Goal: Transaction & Acquisition: Purchase product/service

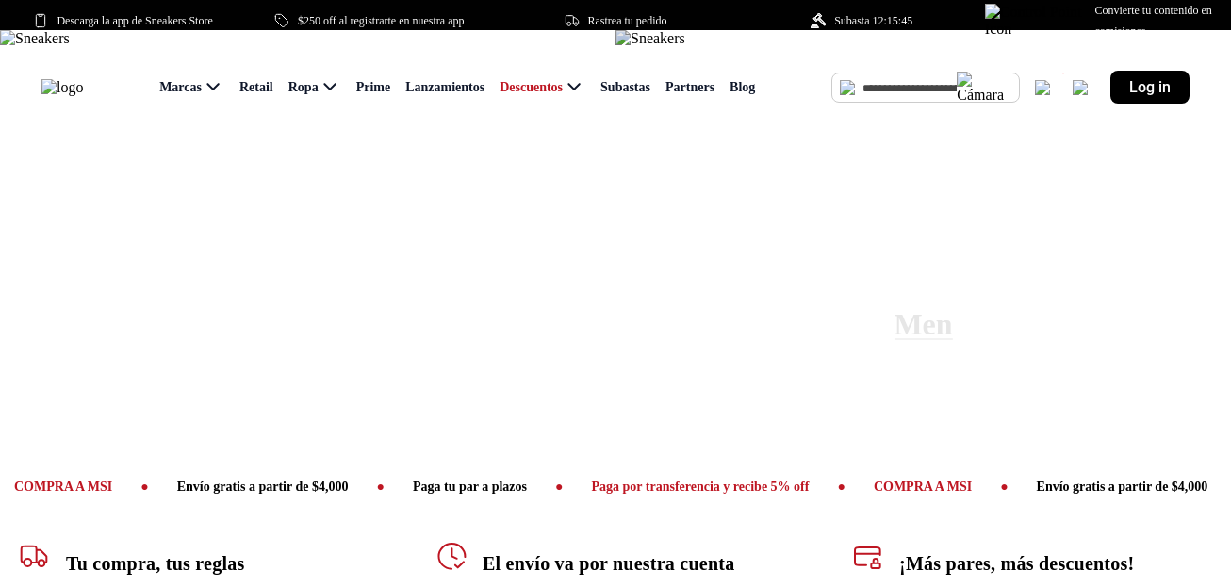
click at [685, 47] on img at bounding box center [651, 38] width 70 height 17
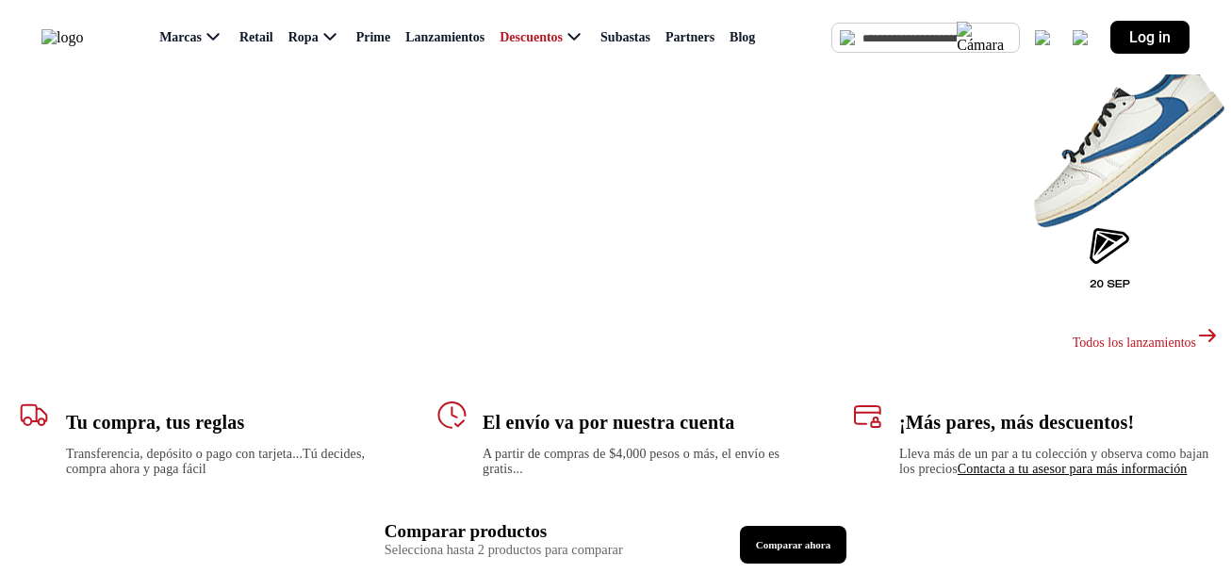
scroll to position [1168, 0]
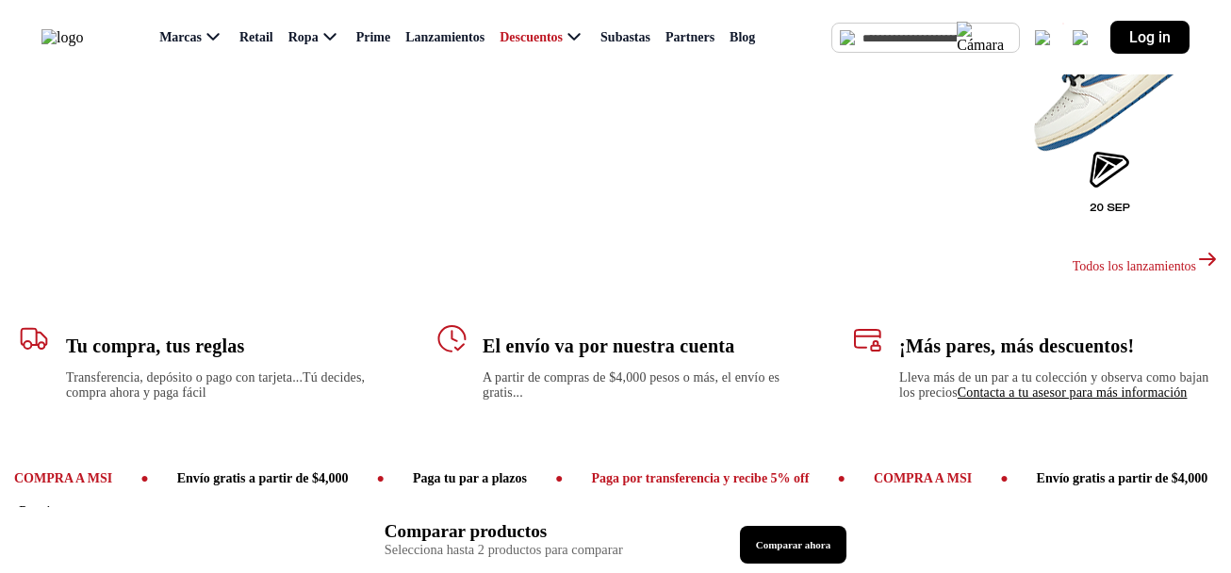
scroll to position [1266, 0]
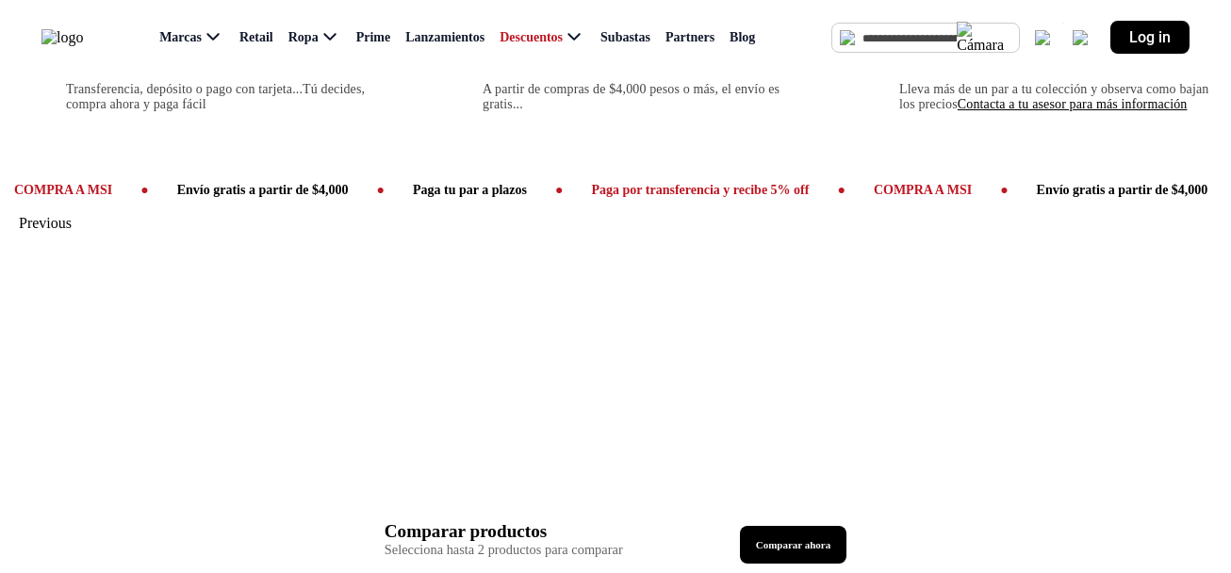
scroll to position [1512, 0]
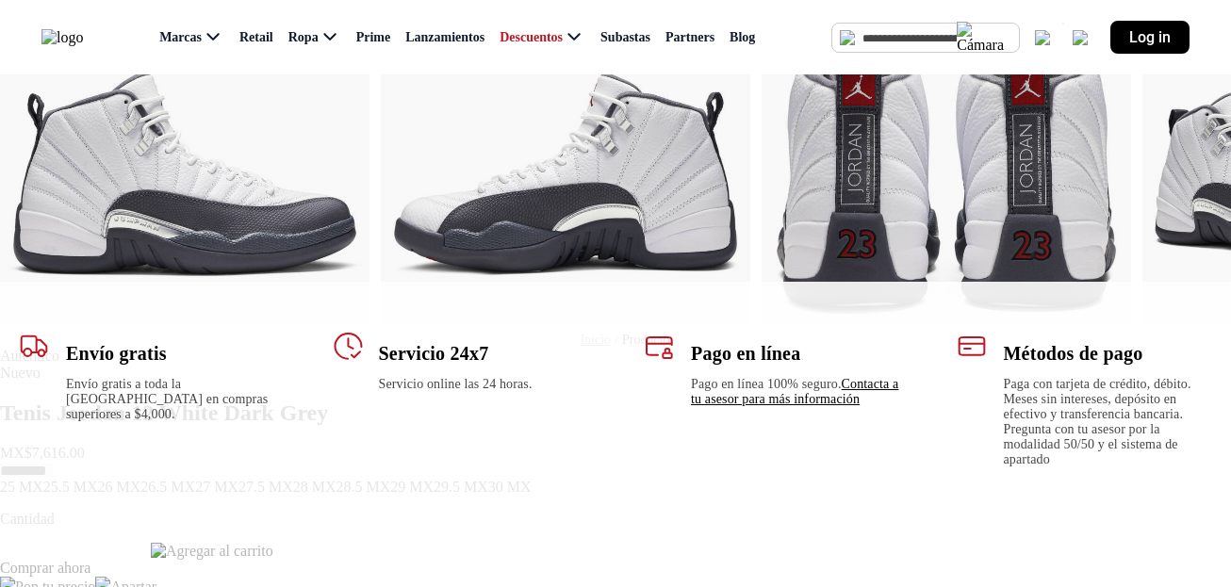
scroll to position [81, 0]
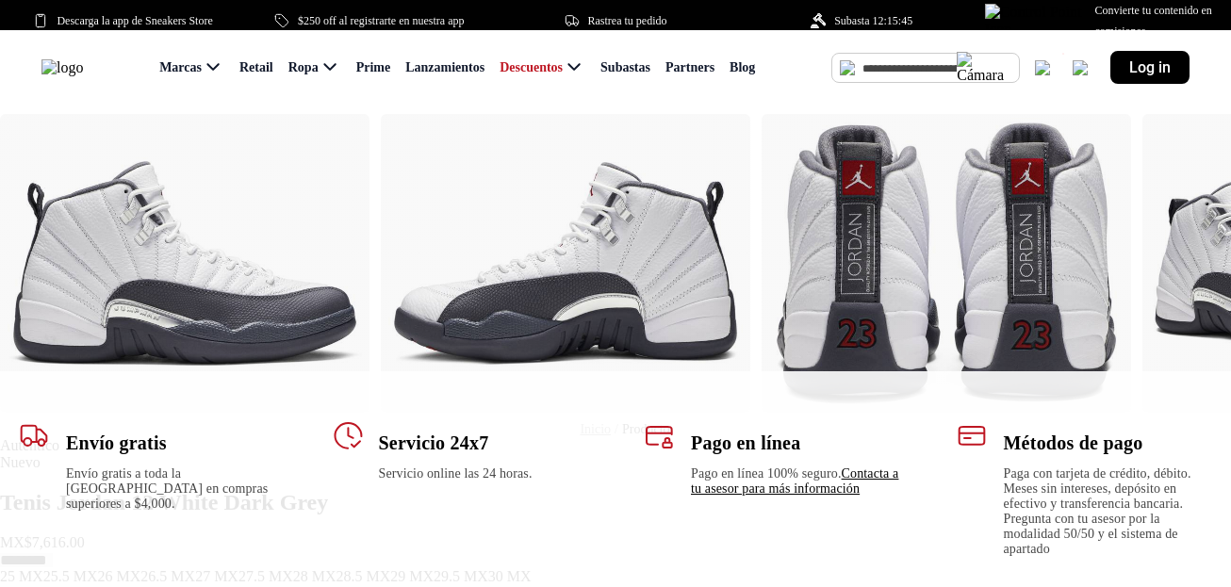
scroll to position [99, 0]
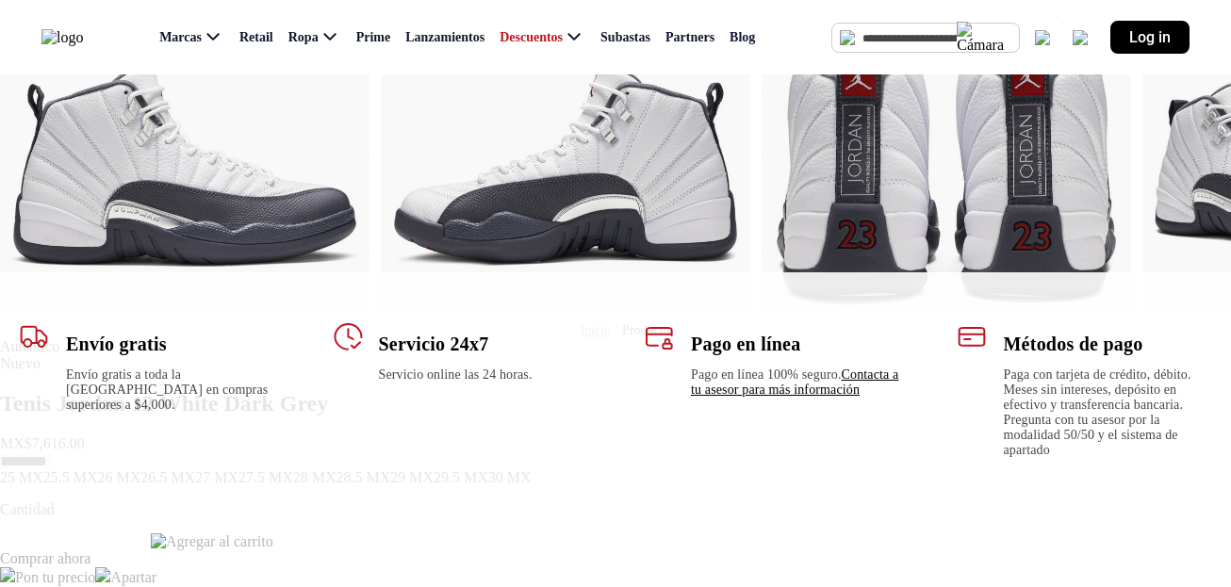
drag, startPoint x: 770, startPoint y: 407, endPoint x: 1251, endPoint y: 420, distance: 481.0
click at [1085, 470] on div "Métodos de pago Paga con tarjeta de crédito, débito. Meses sin intereses, depós…" at bounding box center [1085, 396] width 294 height 186
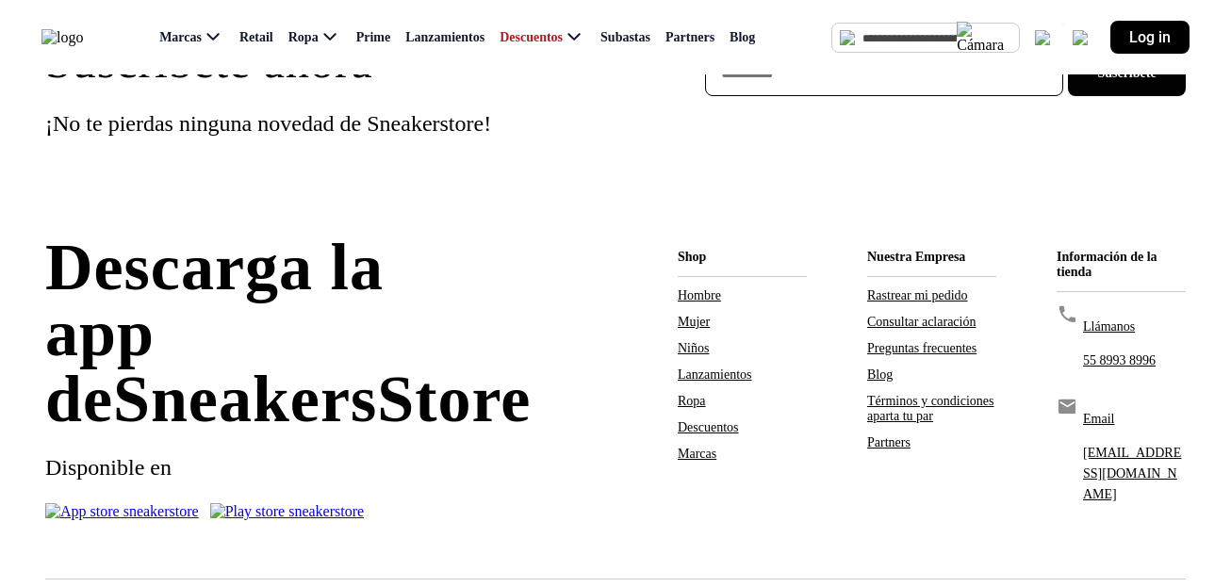
scroll to position [0, 0]
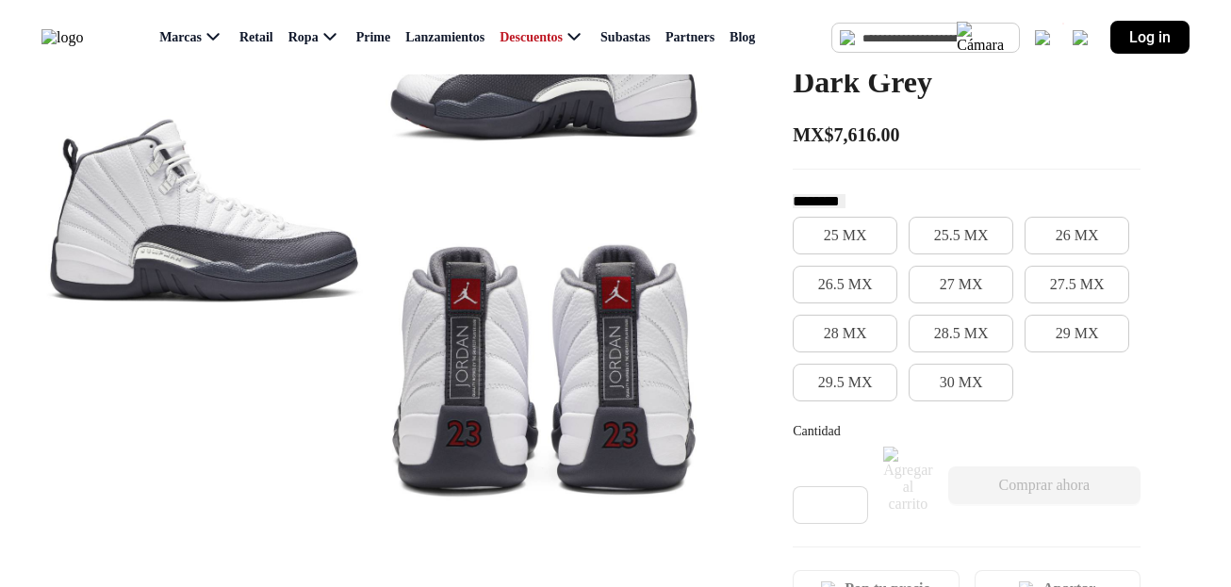
scroll to position [265, 0]
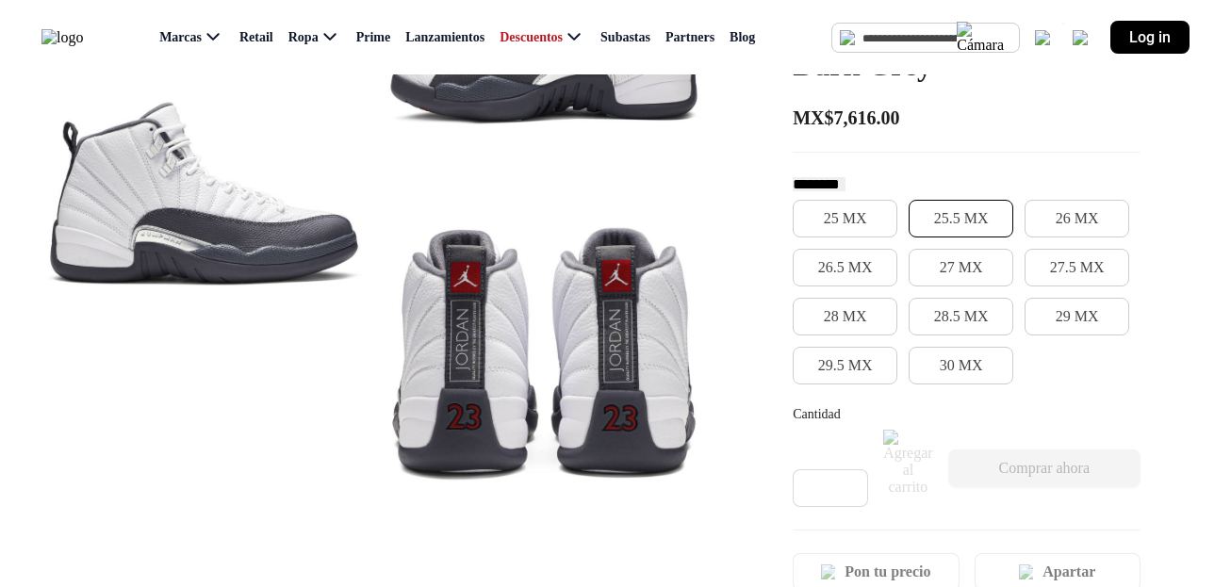
click at [932, 222] on button "25.5 MX" at bounding box center [961, 219] width 105 height 38
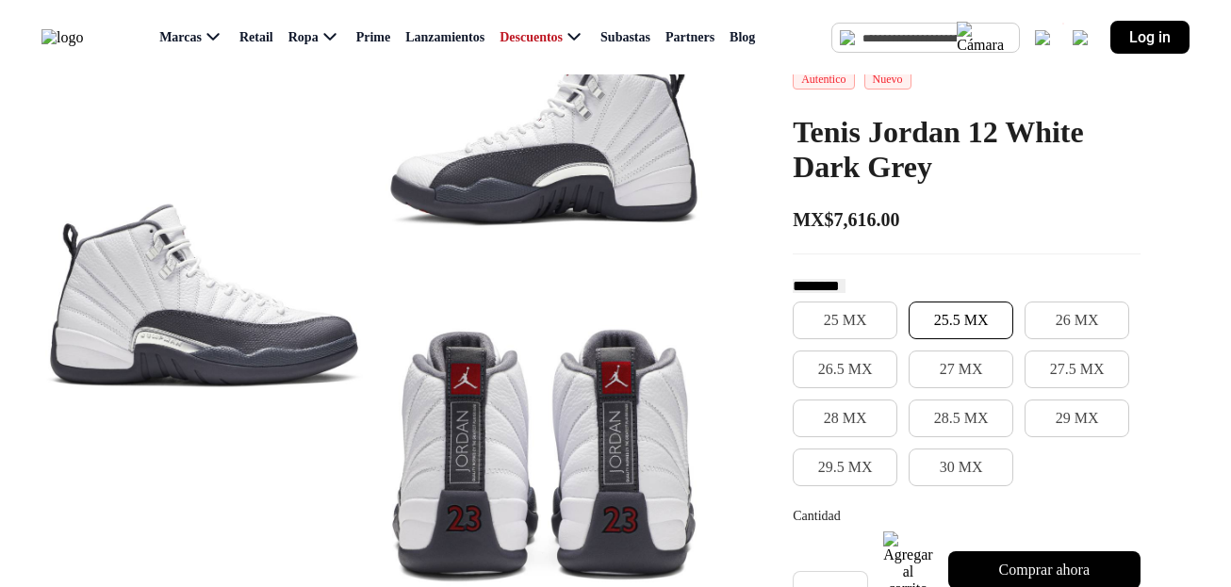
scroll to position [0, 0]
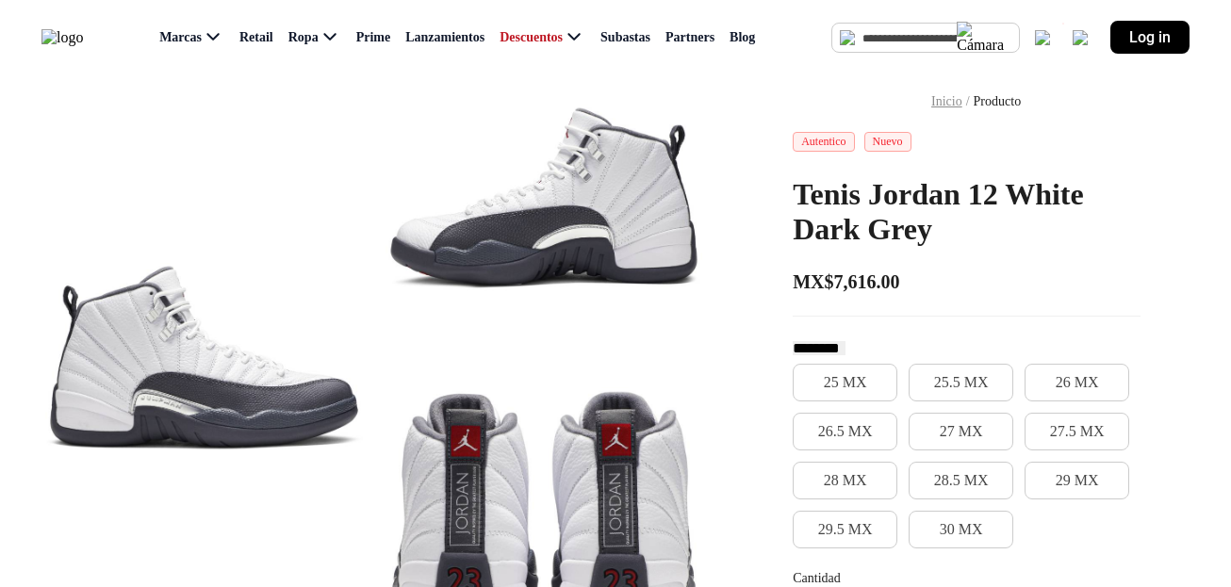
scroll to position [68, 0]
